Goal: Task Accomplishment & Management: Manage account settings

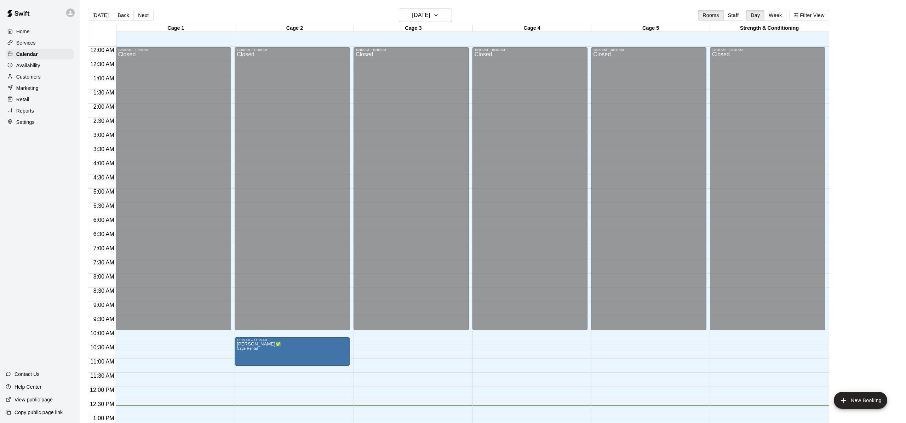
scroll to position [203, 0]
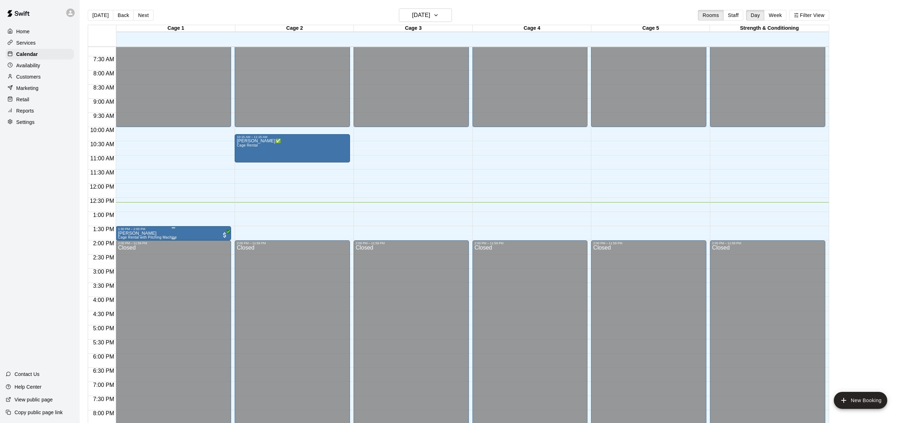
click at [174, 229] on div "1:30 PM – 2:00 PM" at bounding box center [173, 229] width 111 height 4
click at [126, 249] on img "edit" at bounding box center [125, 251] width 8 height 8
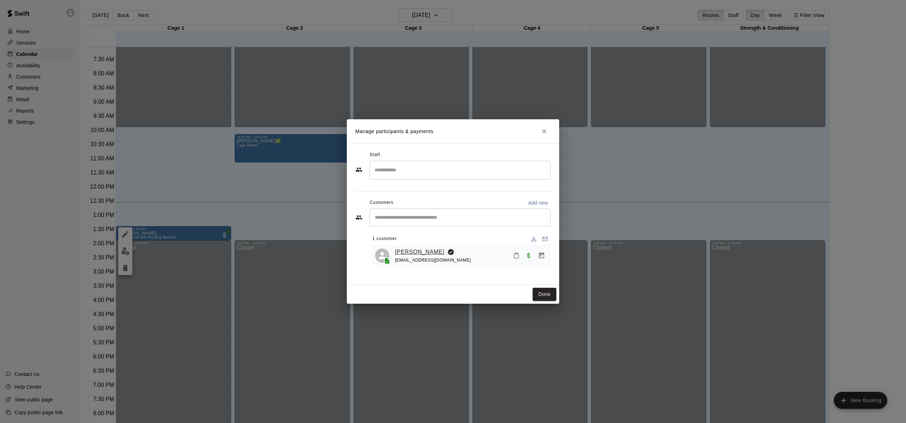
click at [422, 252] on link "[PERSON_NAME]" at bounding box center [420, 251] width 50 height 9
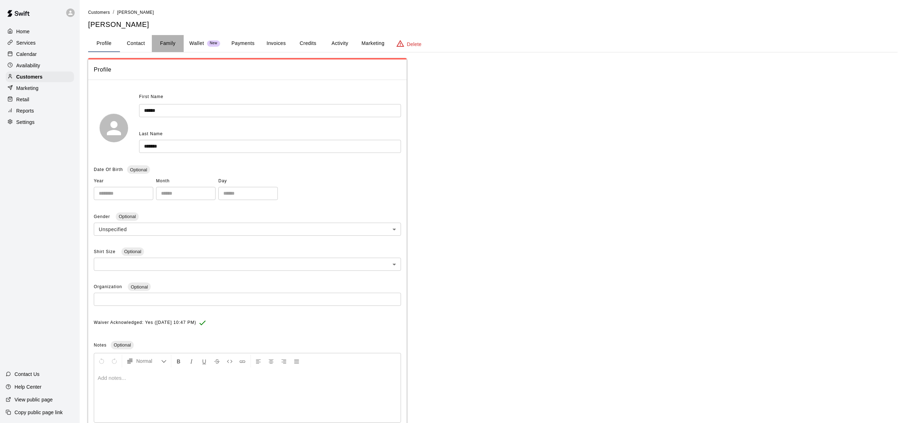
click at [166, 46] on button "Family" at bounding box center [168, 43] width 32 height 17
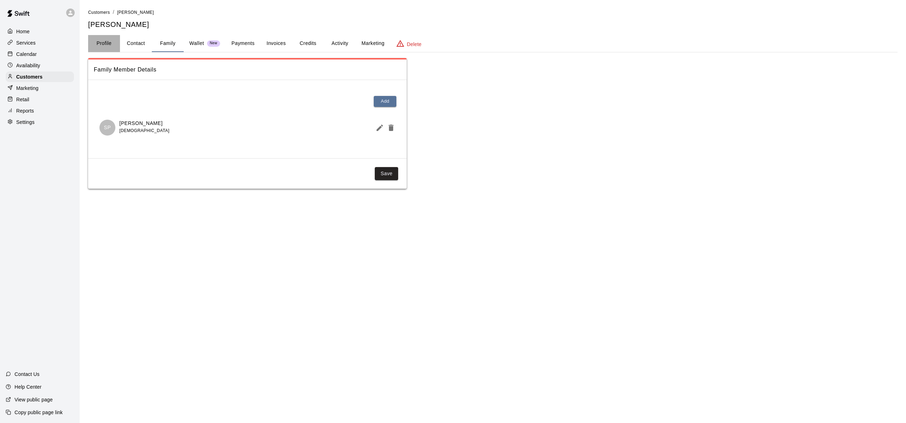
click at [109, 46] on button "Profile" at bounding box center [104, 43] width 32 height 17
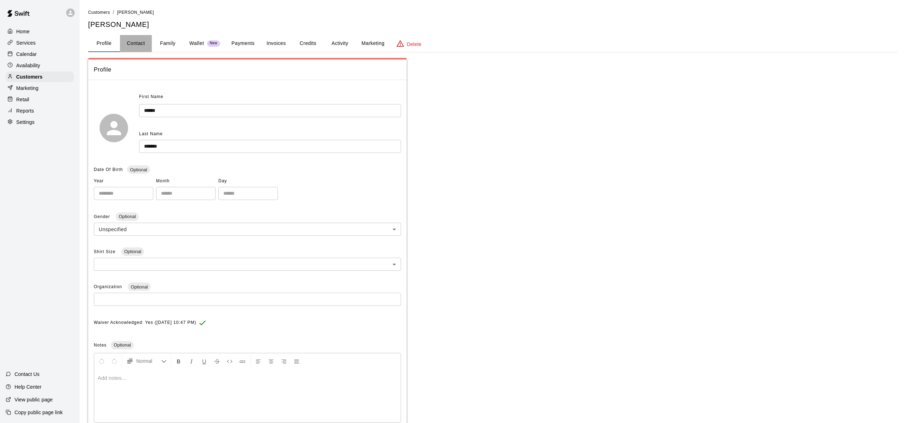
click at [140, 41] on button "Contact" at bounding box center [136, 43] width 32 height 17
select select "**"
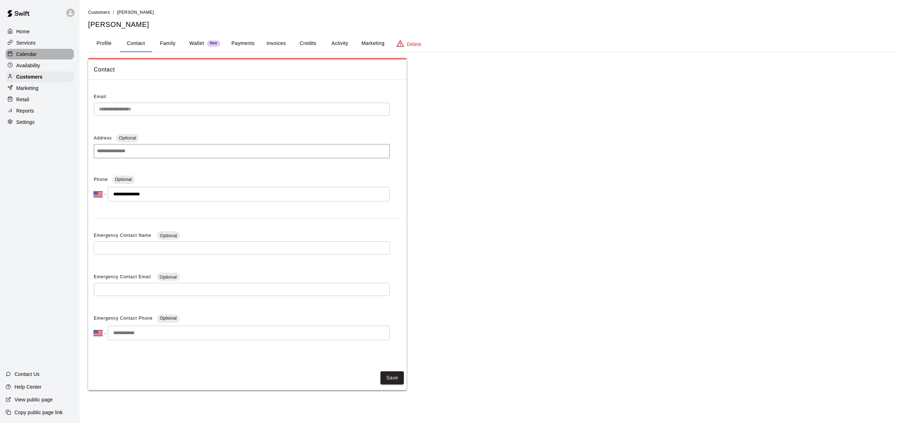
click at [28, 51] on p "Calendar" at bounding box center [26, 54] width 21 height 7
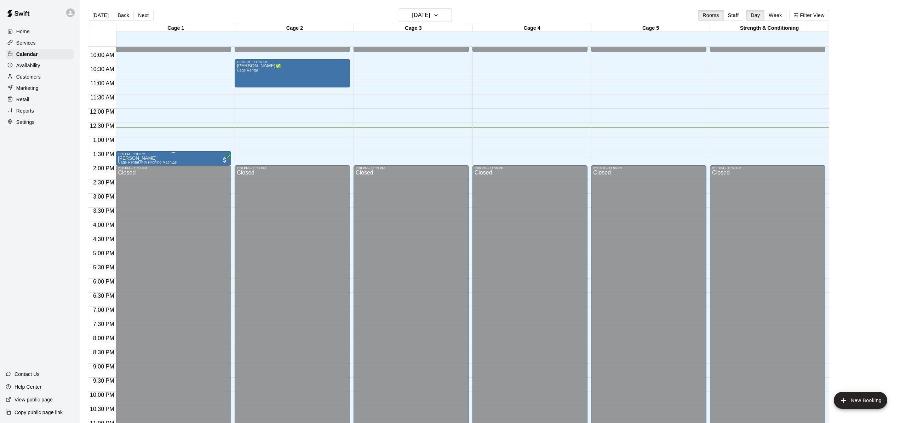
scroll to position [275, 0]
